Goal: Transaction & Acquisition: Purchase product/service

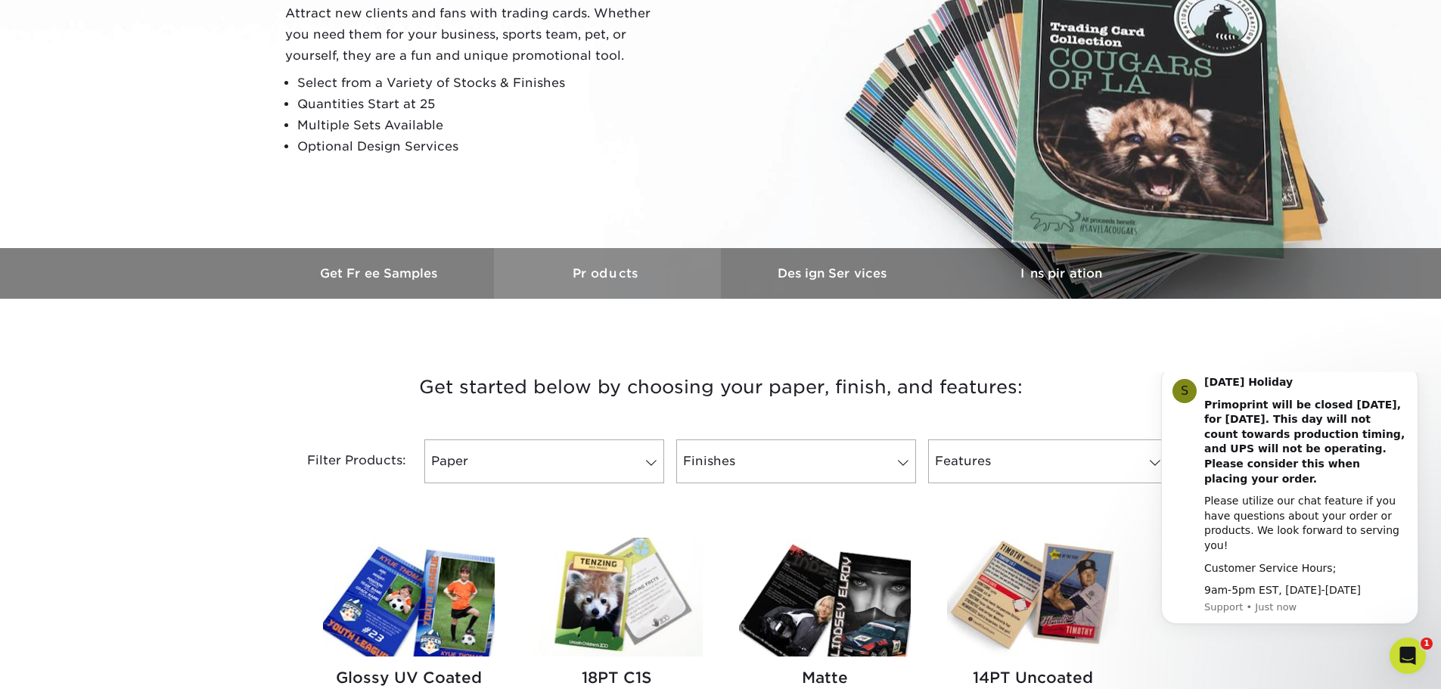
scroll to position [454, 0]
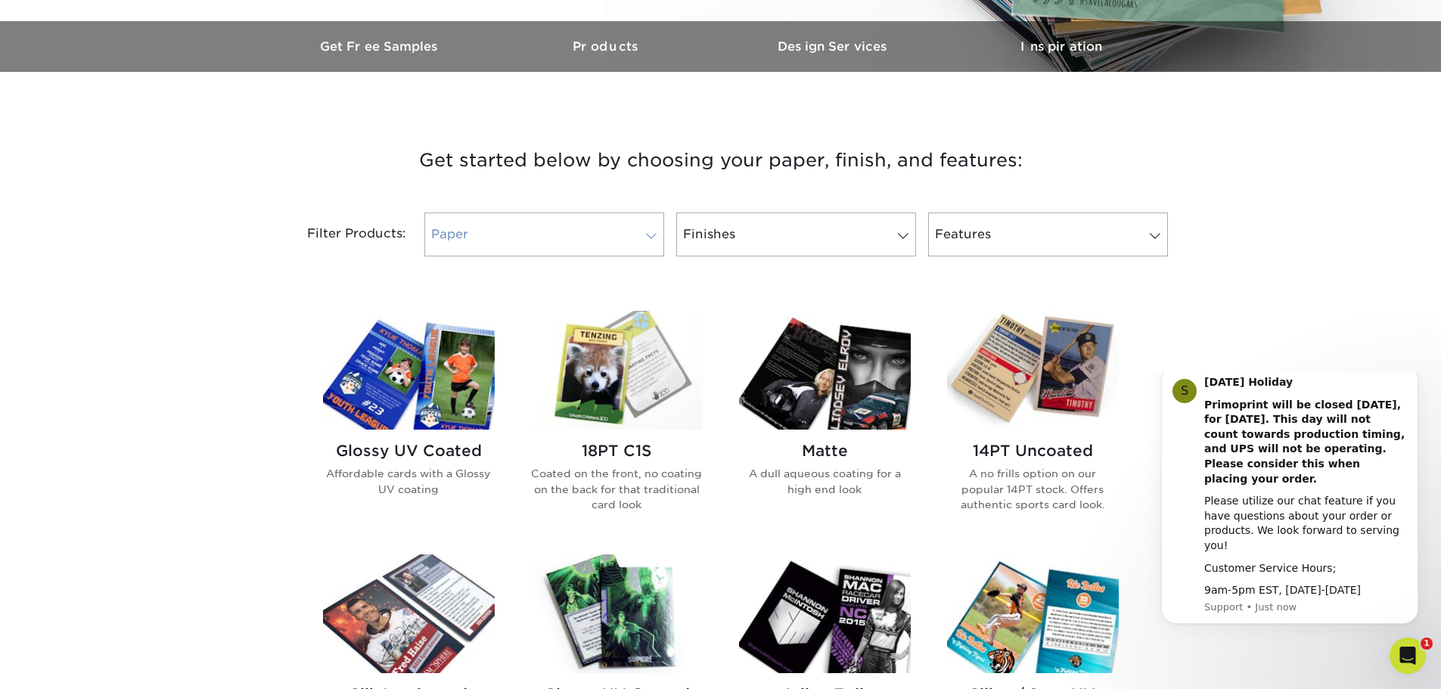
click at [539, 235] on link "Paper" at bounding box center [544, 235] width 240 height 44
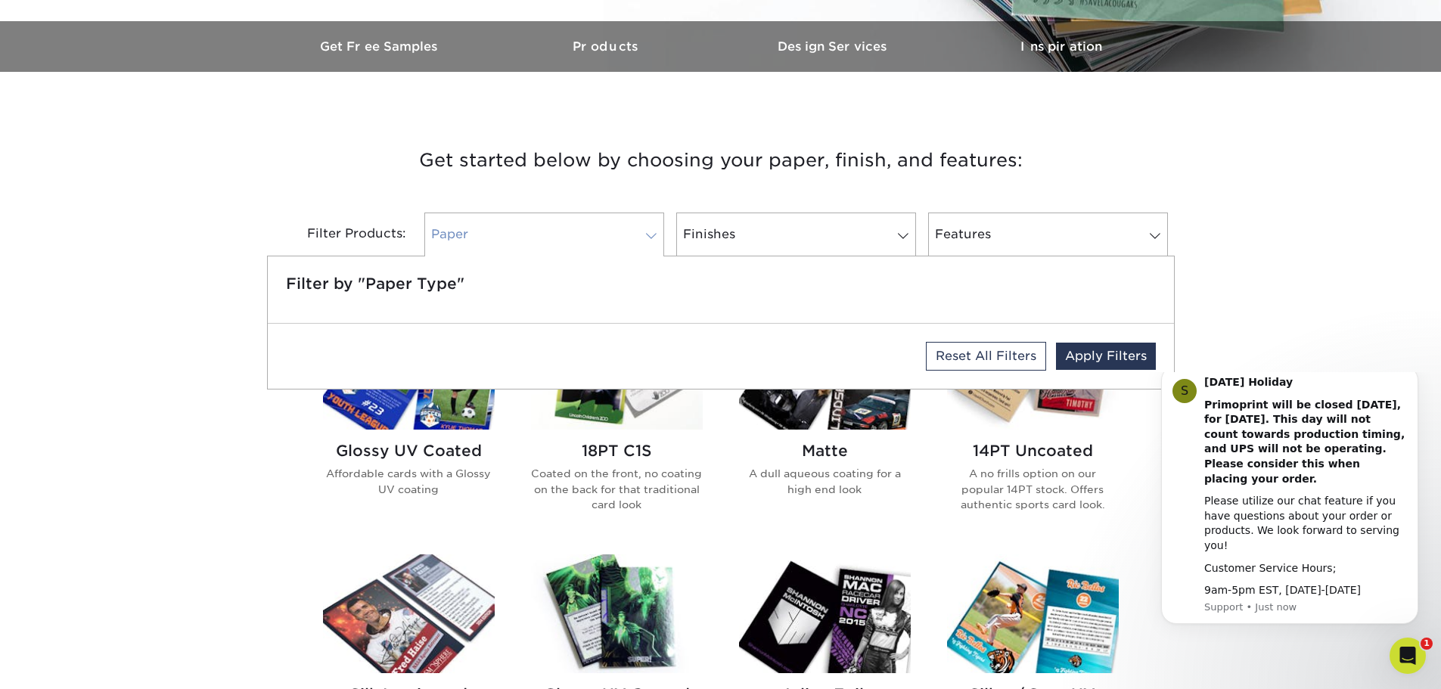
click at [539, 235] on link "Paper" at bounding box center [544, 235] width 240 height 44
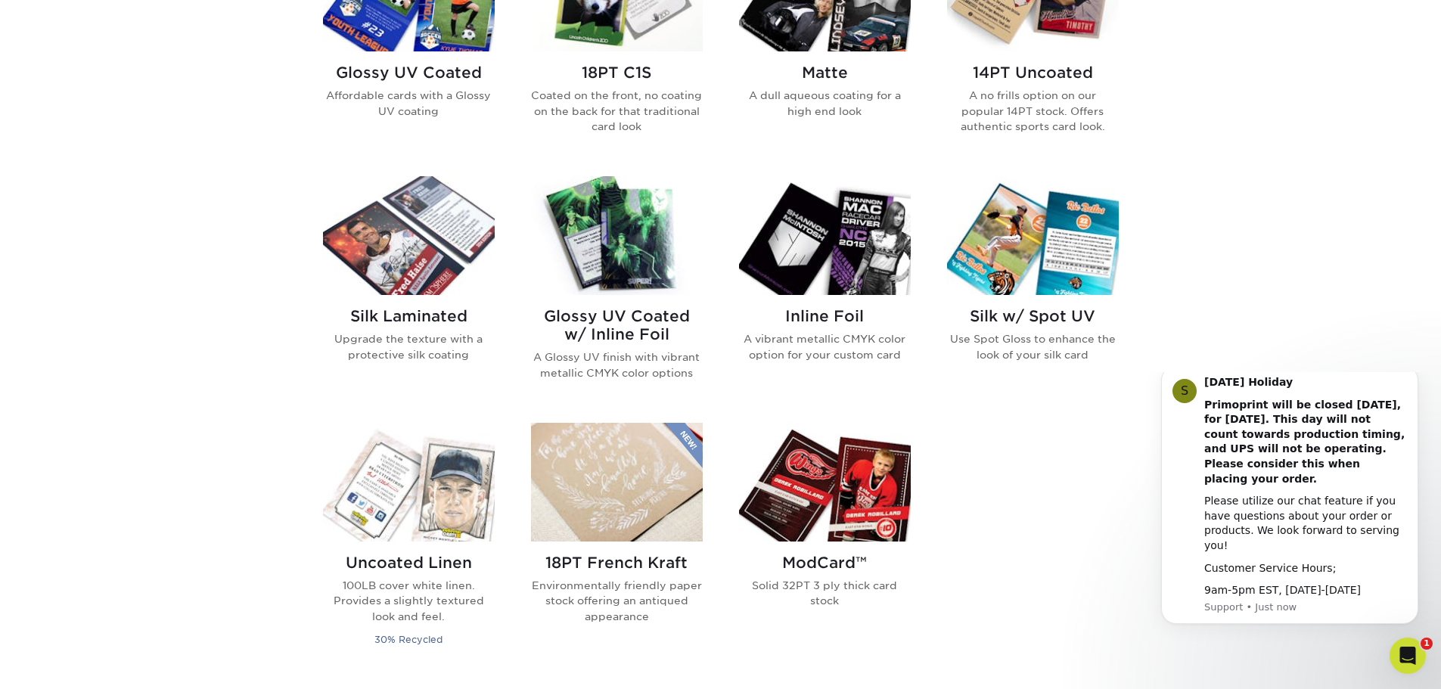
scroll to position [757, 0]
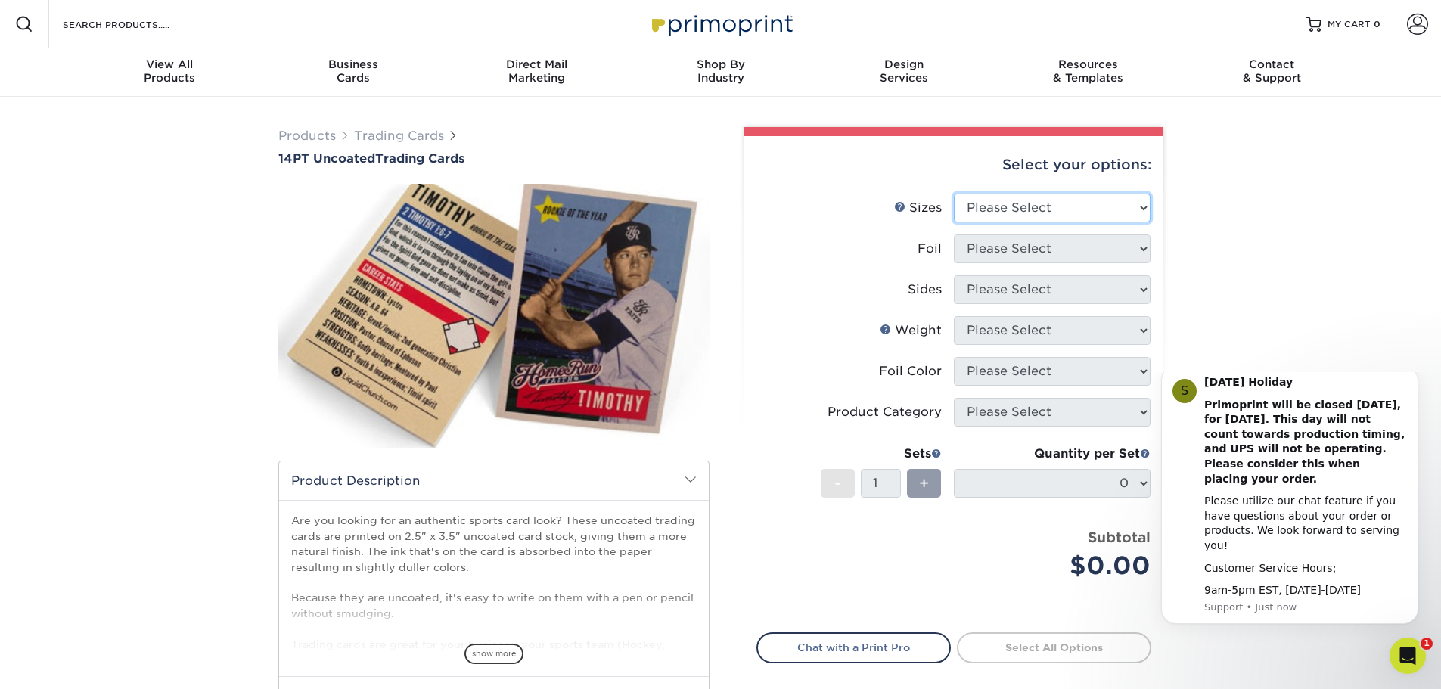
click at [1018, 206] on select "Please Select 2.5" x 3.5"" at bounding box center [1052, 208] width 197 height 29
select select "2.50x3.50"
click at [954, 194] on select "Please Select 2.5" x 3.5"" at bounding box center [1052, 208] width 197 height 29
click at [1020, 255] on select "Please Select Yes No" at bounding box center [1052, 249] width 197 height 29
select select "0"
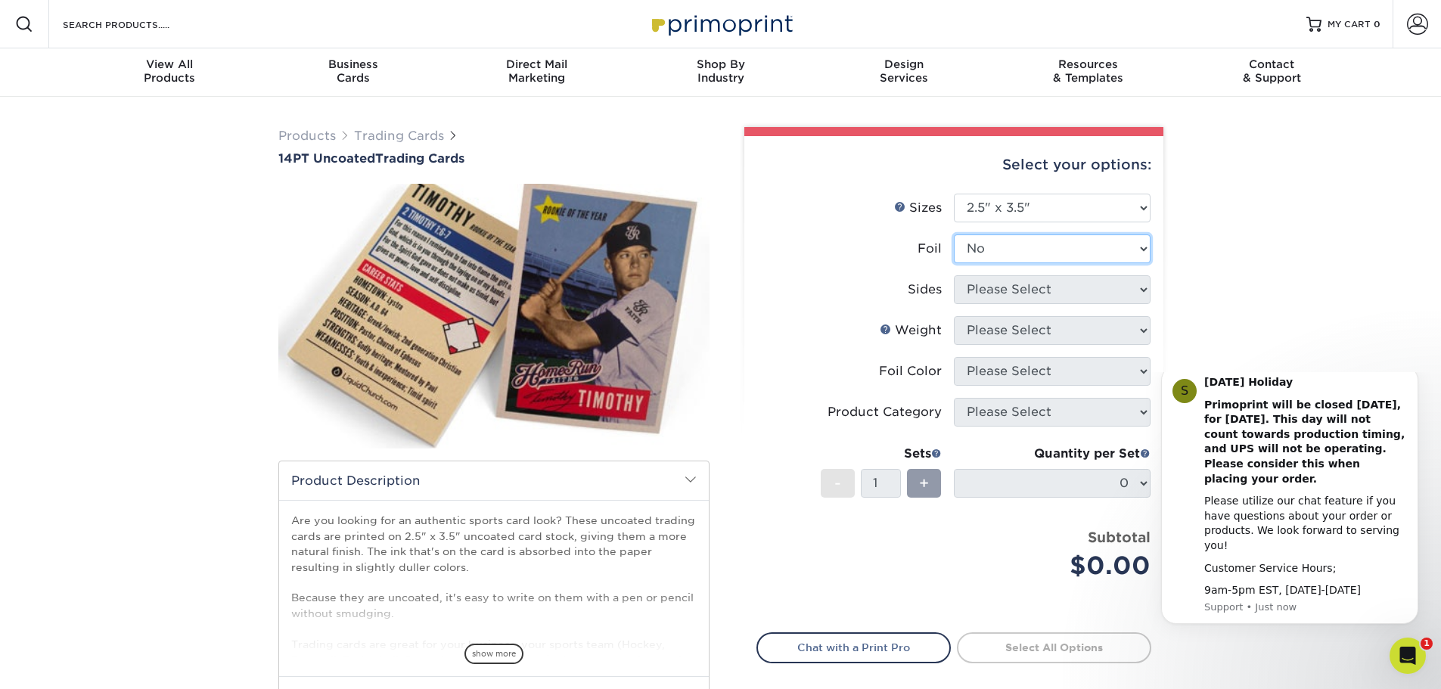
click at [954, 235] on select "Please Select Yes No" at bounding box center [1052, 249] width 197 height 29
click at [1009, 295] on select "Please Select Print Both Sides Print Front Only" at bounding box center [1052, 289] width 197 height 29
select select "32d3c223-f82c-492b-b915-ba065a00862f"
click at [954, 275] on select "Please Select Print Both Sides Print Front Only" at bounding box center [1052, 289] width 197 height 29
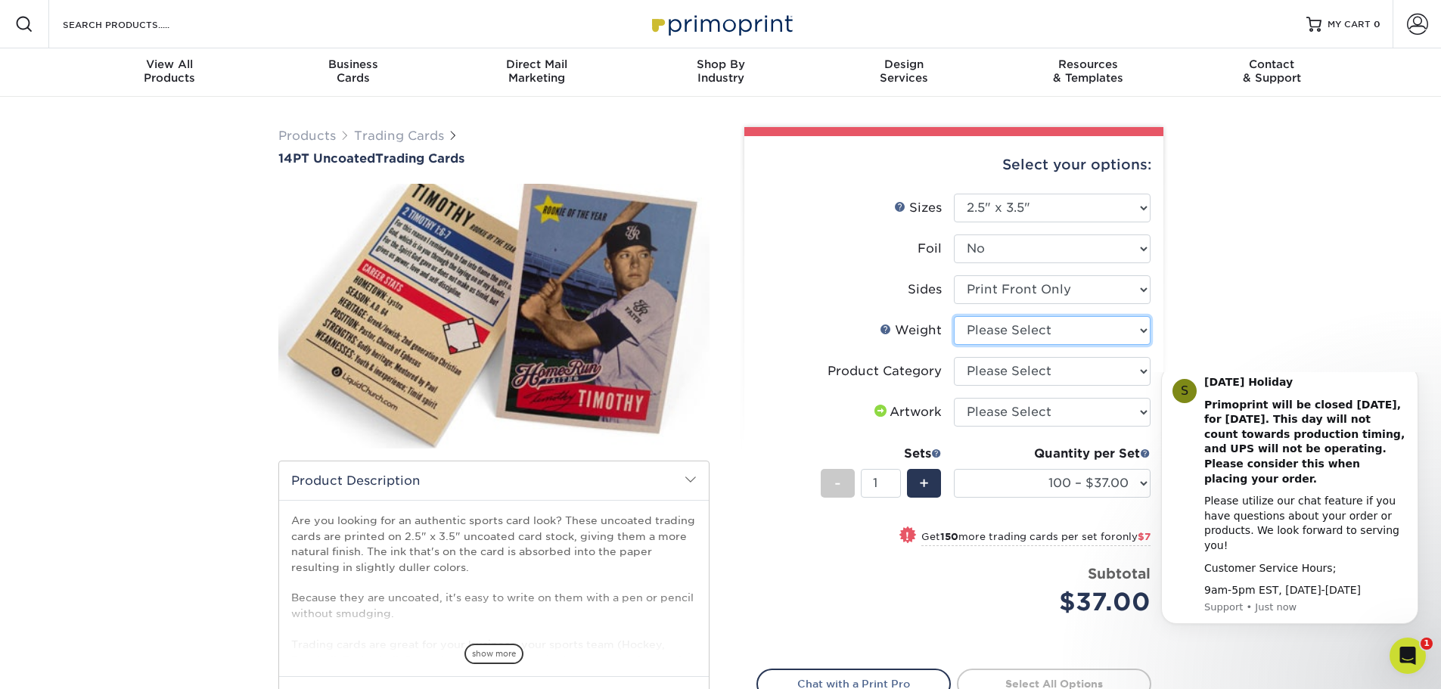
click at [1011, 334] on select "Please Select 14PT Uncoated" at bounding box center [1052, 330] width 197 height 29
select select "14PT Uncoated"
click at [954, 316] on select "Please Select 14PT Uncoated" at bounding box center [1052, 330] width 197 height 29
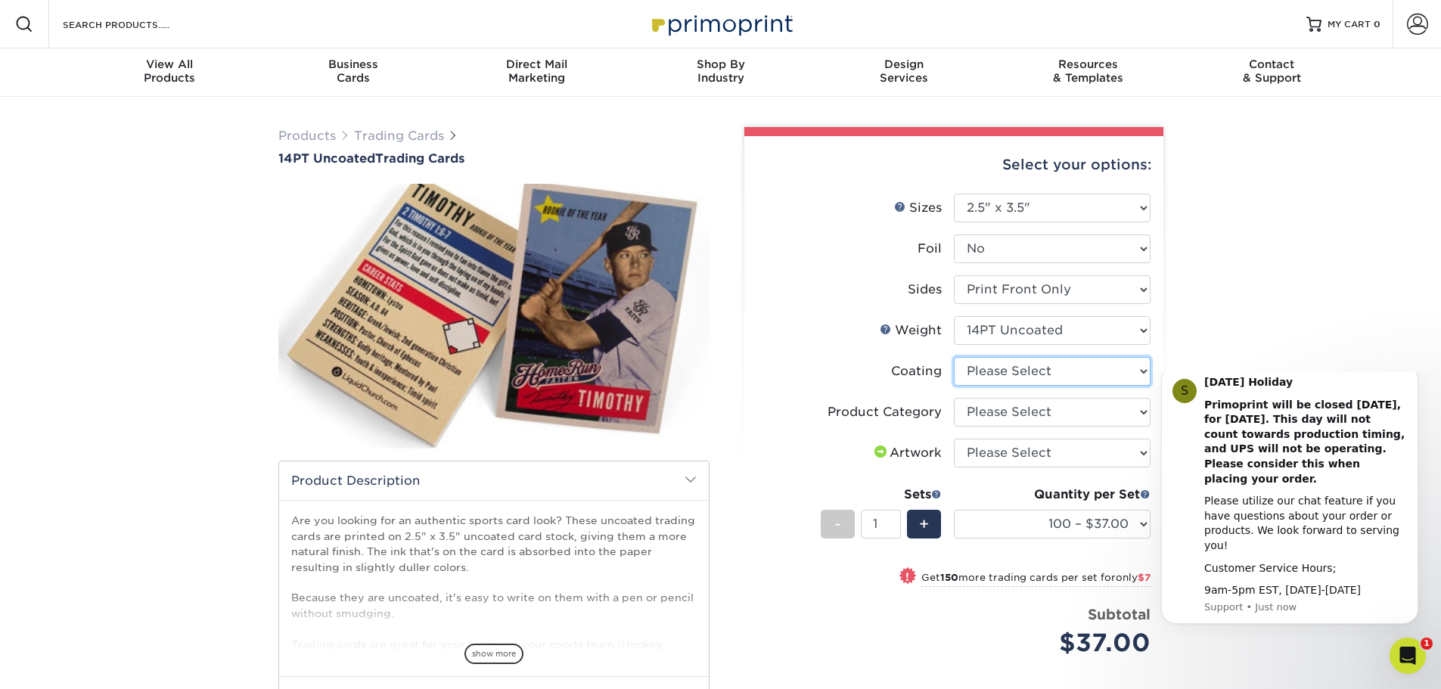
click at [1008, 376] on select at bounding box center [1052, 371] width 197 height 29
select select "3e7618de-abca-4bda-9f97-8b9129e913d8"
click at [954, 357] on select at bounding box center [1052, 371] width 197 height 29
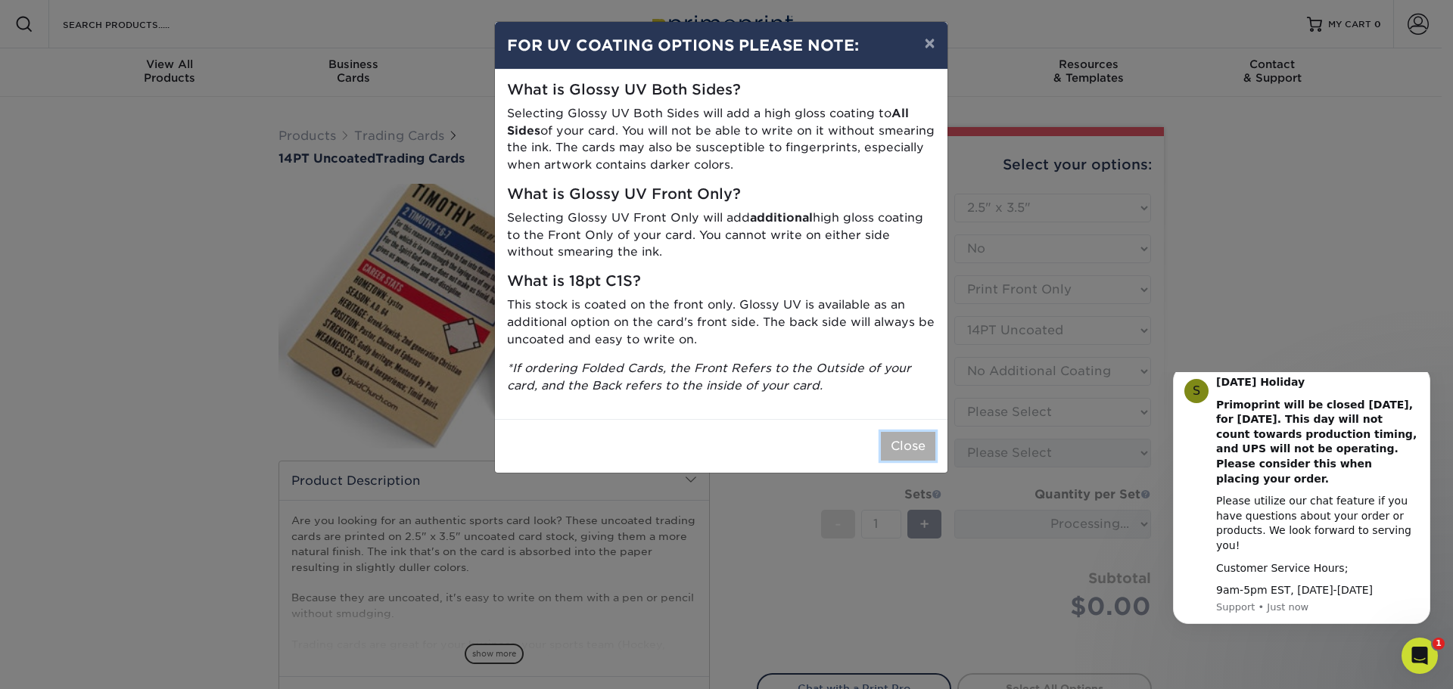
click at [884, 450] on button "Close" at bounding box center [908, 446] width 54 height 29
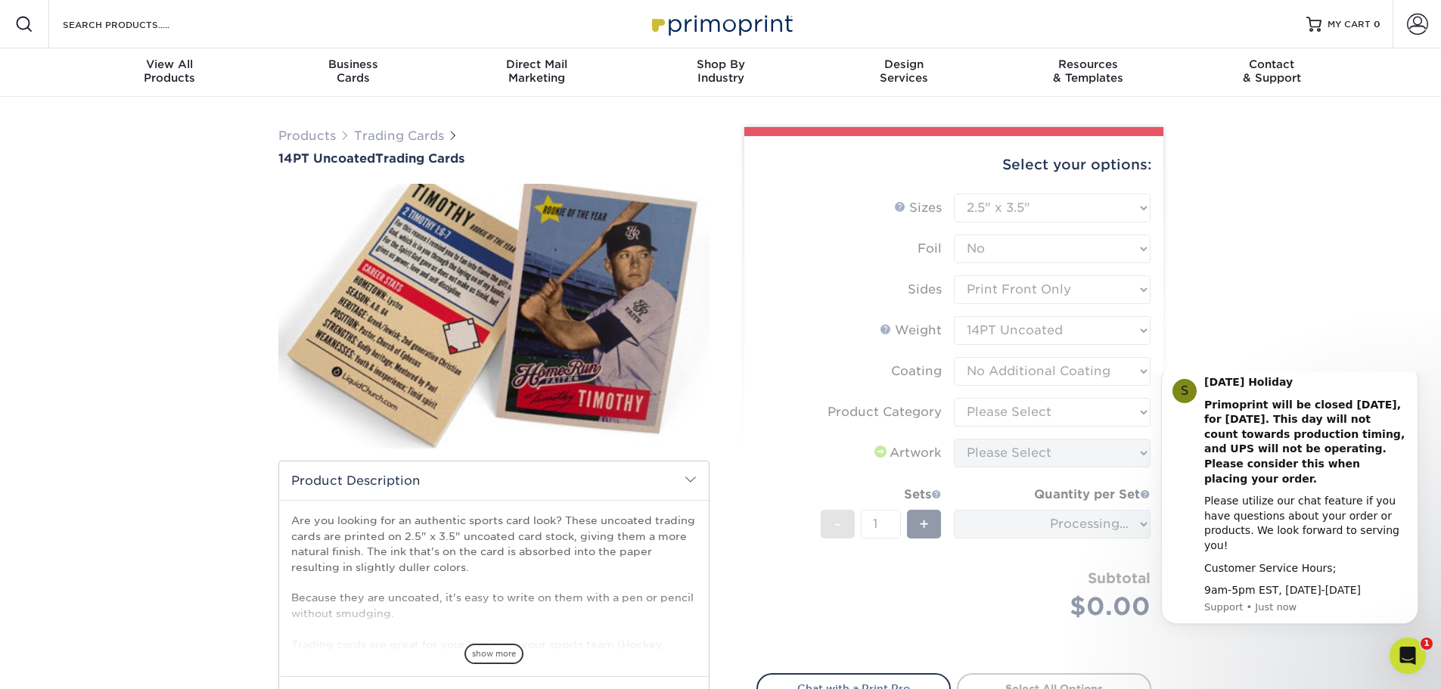
click at [1034, 371] on form "Sizes Help Sizes Please Select 2.5" x 3.5" Foil Please Select Yes No -" at bounding box center [954, 425] width 395 height 462
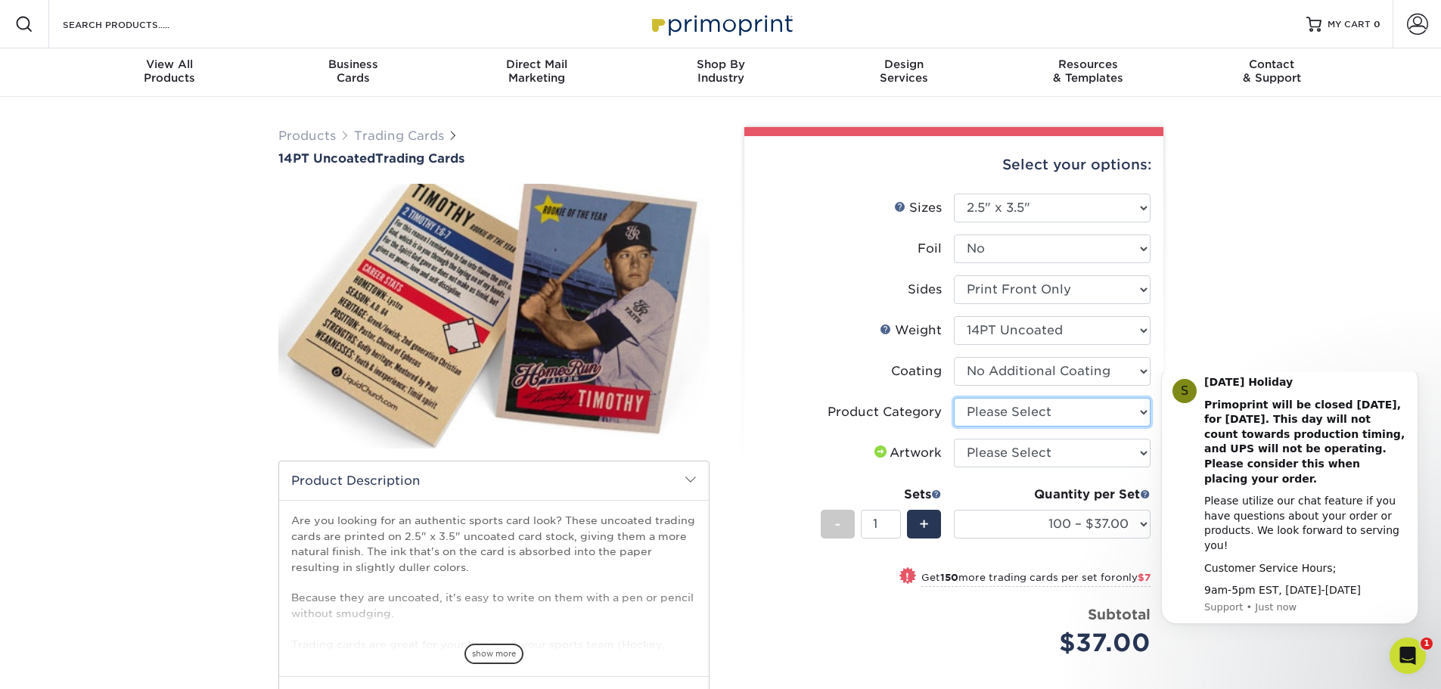
click at [1028, 405] on select "Please Select Trading Cards" at bounding box center [1052, 412] width 197 height 29
select select "c2f9bce9-36c2-409d-b101-c29d9d031e18"
click at [954, 398] on select "Please Select Trading Cards" at bounding box center [1052, 412] width 197 height 29
click at [1024, 449] on select "Please Select I will upload files I need a design - $100" at bounding box center [1052, 453] width 197 height 29
select select "upload"
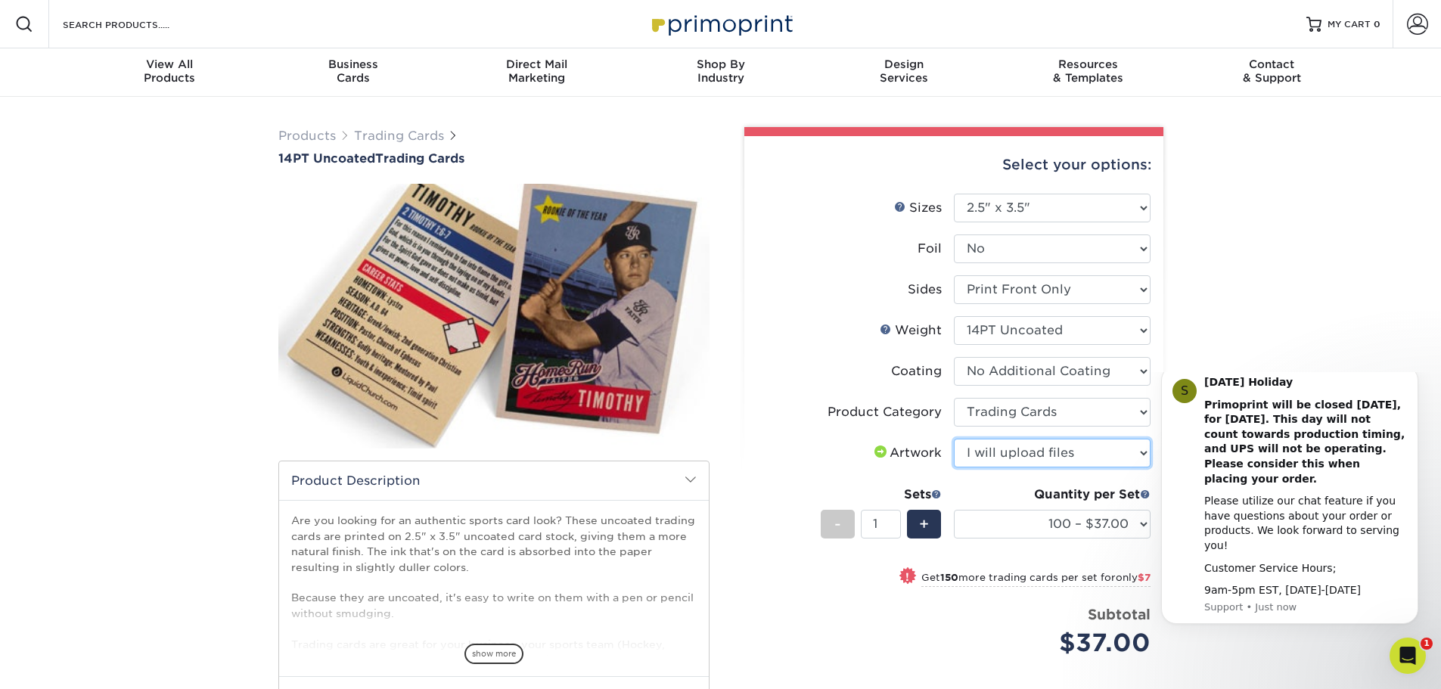
click at [954, 439] on select "Please Select I will upload files I need a design - $100" at bounding box center [1052, 453] width 197 height 29
click at [1005, 489] on div "Quantity per Set" at bounding box center [1052, 495] width 197 height 18
click at [1005, 530] on select "100 – $37.00 250 – $44.00 500 – $47.00 1000 – $74.00 2500 – $145.00 5000 – $192…" at bounding box center [1052, 524] width 197 height 29
click at [1335, 277] on div "Products Trading Cards 14PT Uncoated Trading Cards show more Templates" at bounding box center [720, 491] width 1441 height 789
